Goal: Information Seeking & Learning: Learn about a topic

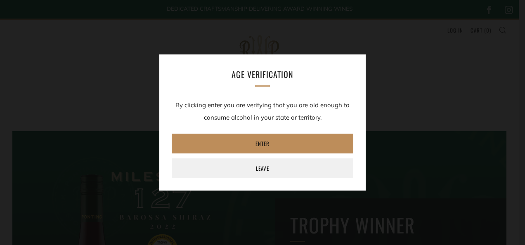
click at [251, 142] on link "Enter" at bounding box center [263, 144] width 182 height 20
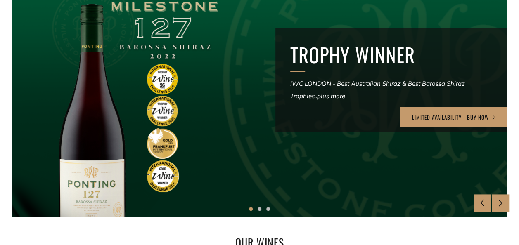
scroll to position [182, 0]
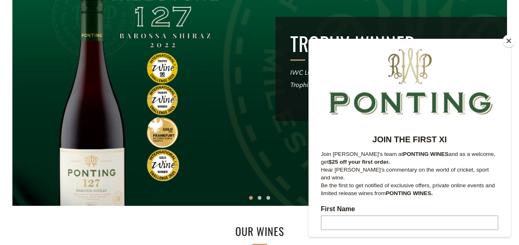
click at [507, 40] on button "Close" at bounding box center [508, 41] width 12 height 12
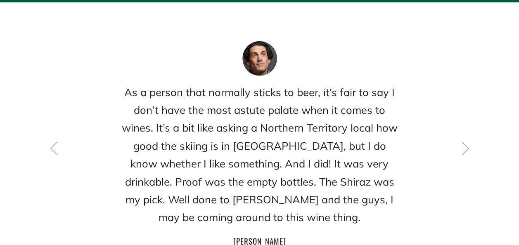
scroll to position [1122, 0]
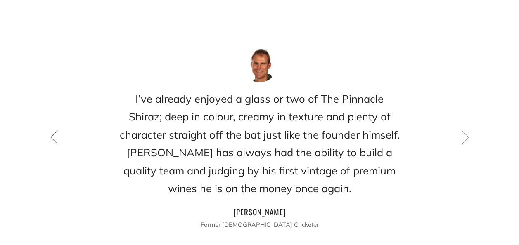
click at [50, 130] on icon at bounding box center [54, 137] width 14 height 14
click at [466, 130] on icon at bounding box center [464, 137] width 14 height 14
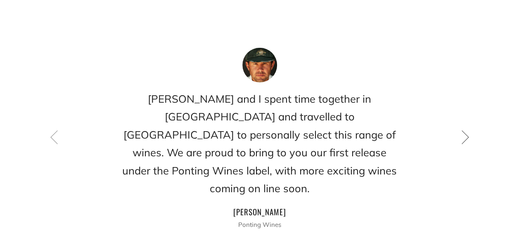
click at [466, 130] on icon at bounding box center [464, 137] width 14 height 14
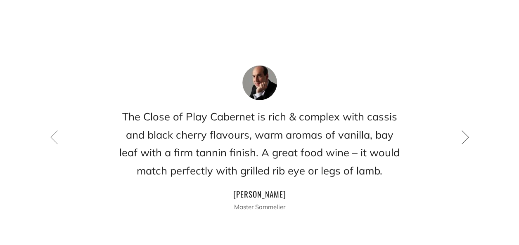
click at [466, 130] on icon at bounding box center [464, 137] width 14 height 14
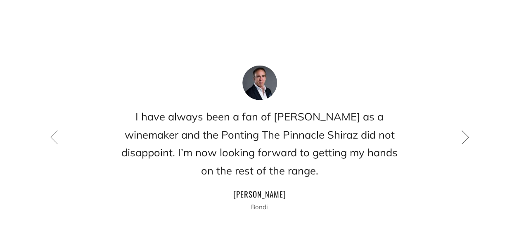
click at [466, 130] on icon at bounding box center [464, 137] width 14 height 14
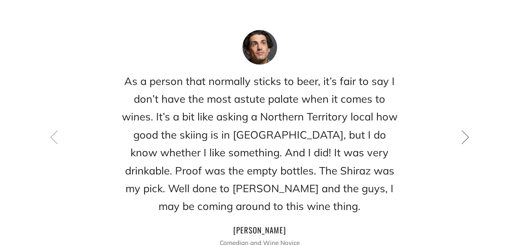
click at [466, 130] on icon at bounding box center [464, 137] width 14 height 14
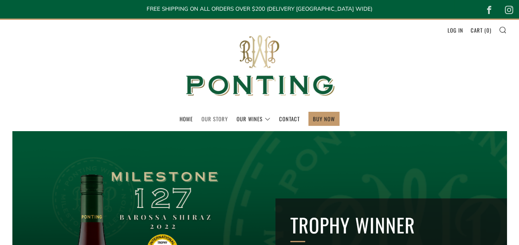
click at [212, 117] on link "Our Story" at bounding box center [214, 118] width 26 height 13
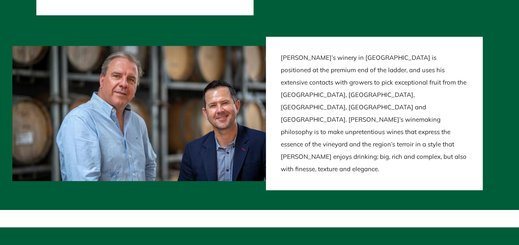
scroll to position [1787, 0]
